Goal: Task Accomplishment & Management: Manage account settings

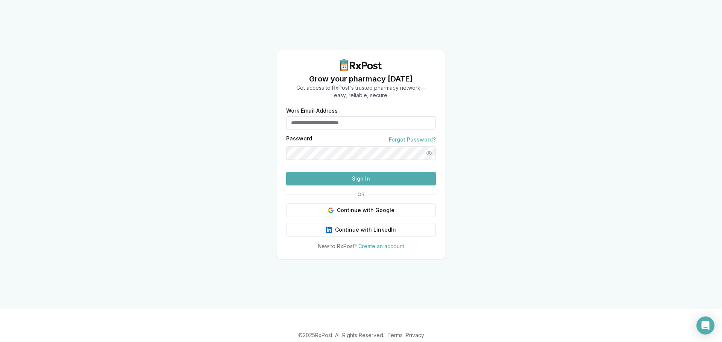
type input "**********"
click at [360, 186] on button "Sign In" at bounding box center [361, 179] width 150 height 14
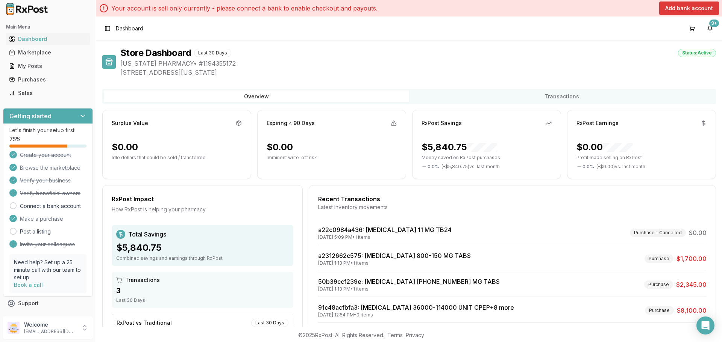
click at [688, 8] on button "Add bank account" at bounding box center [689, 9] width 60 height 14
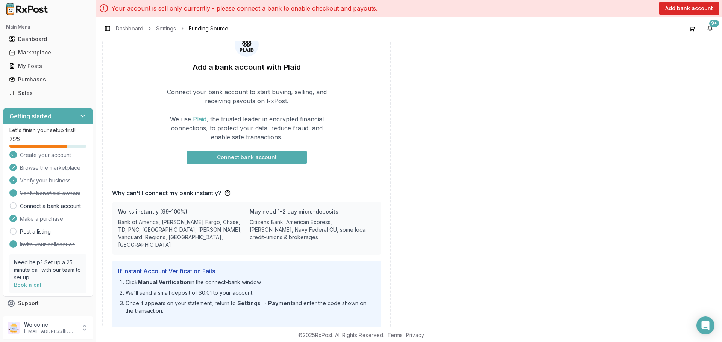
scroll to position [75, 0]
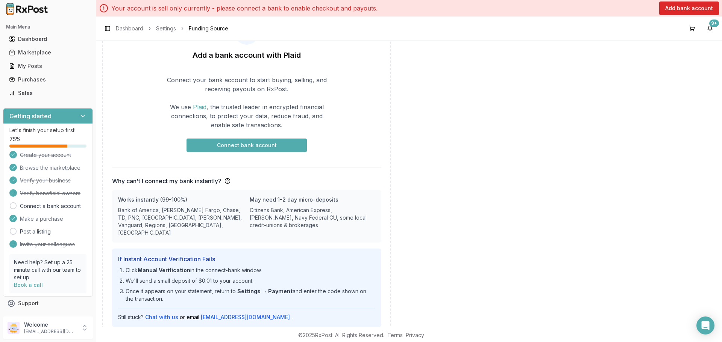
click at [242, 145] on button "Connect bank account" at bounding box center [246, 146] width 120 height 14
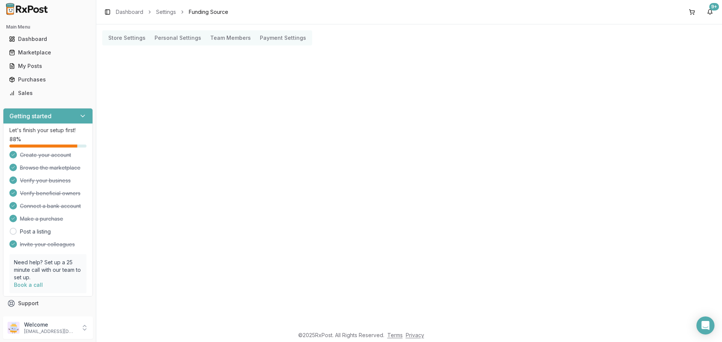
scroll to position [0, 0]
